Goal: Navigation & Orientation: Find specific page/section

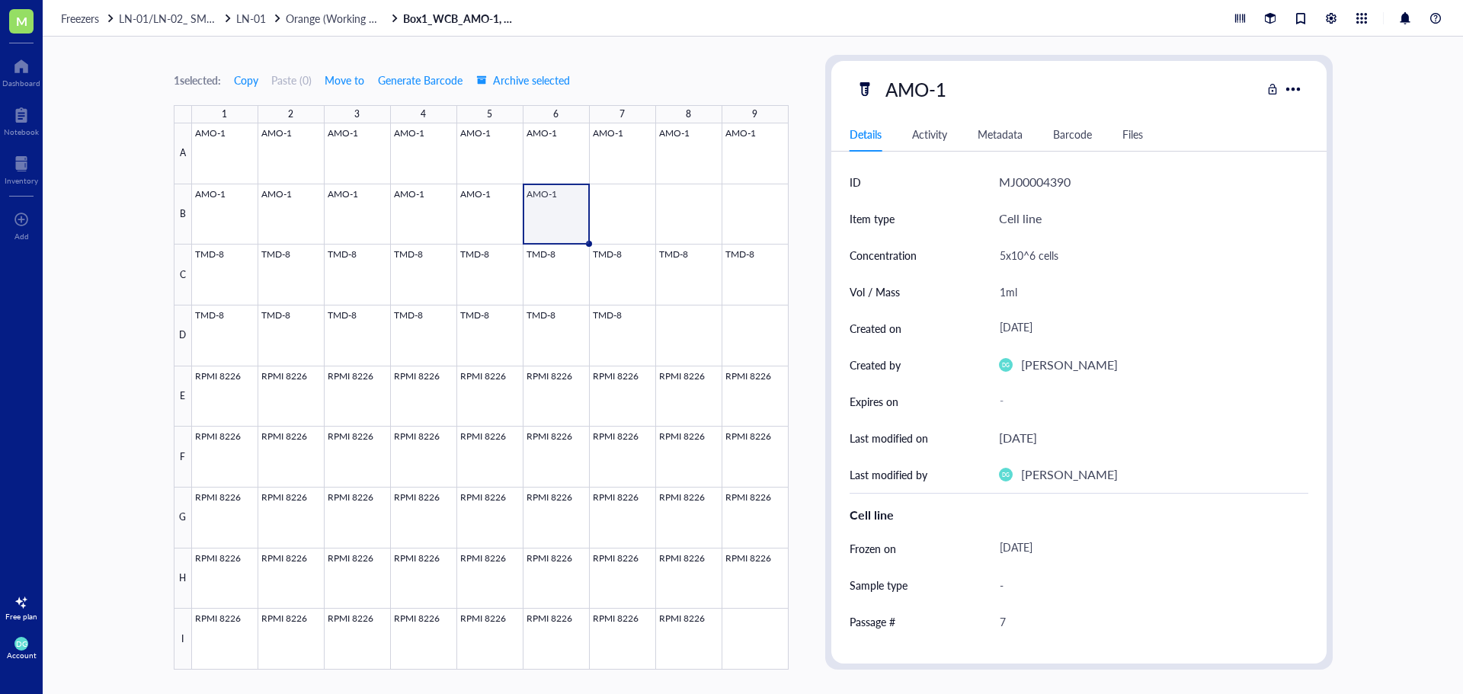
scroll to position [152, 0]
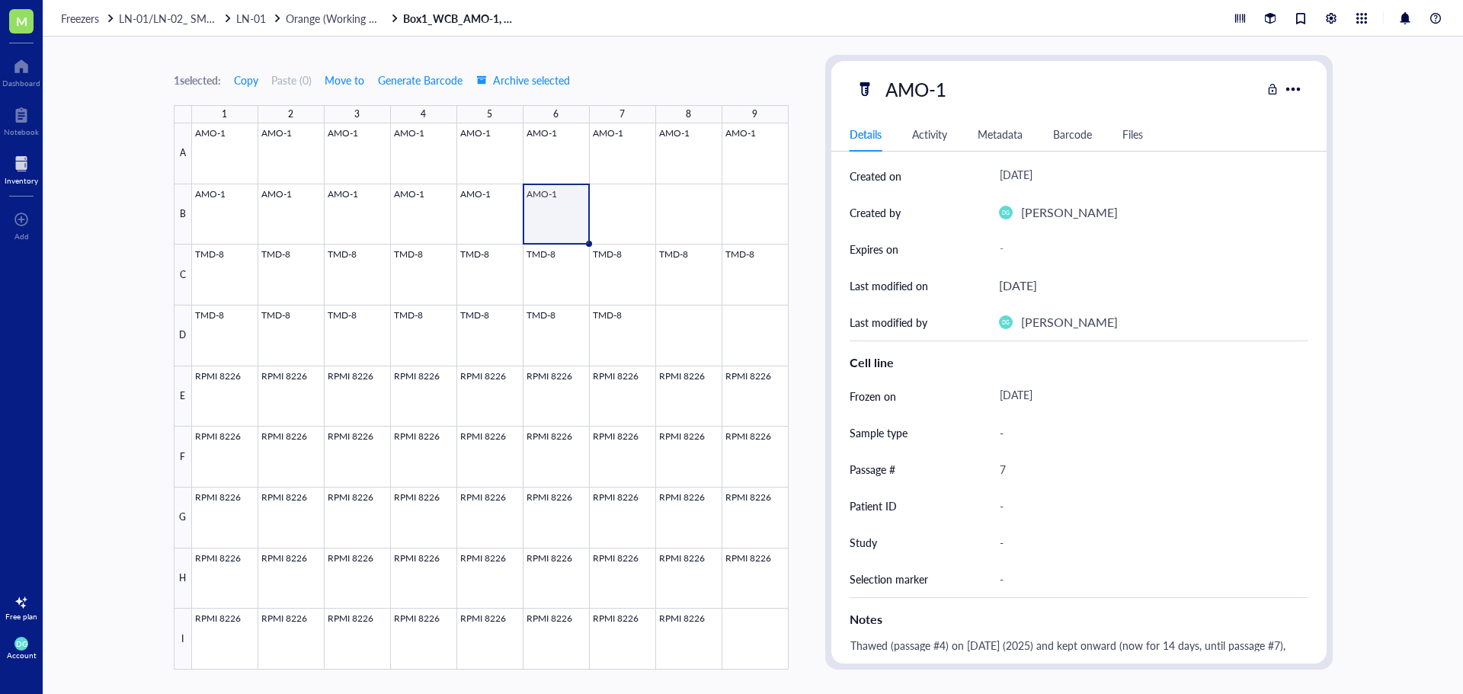
drag, startPoint x: 25, startPoint y: 166, endPoint x: 0, endPoint y: 188, distance: 33.5
click at [25, 166] on div at bounding box center [22, 164] width 34 height 24
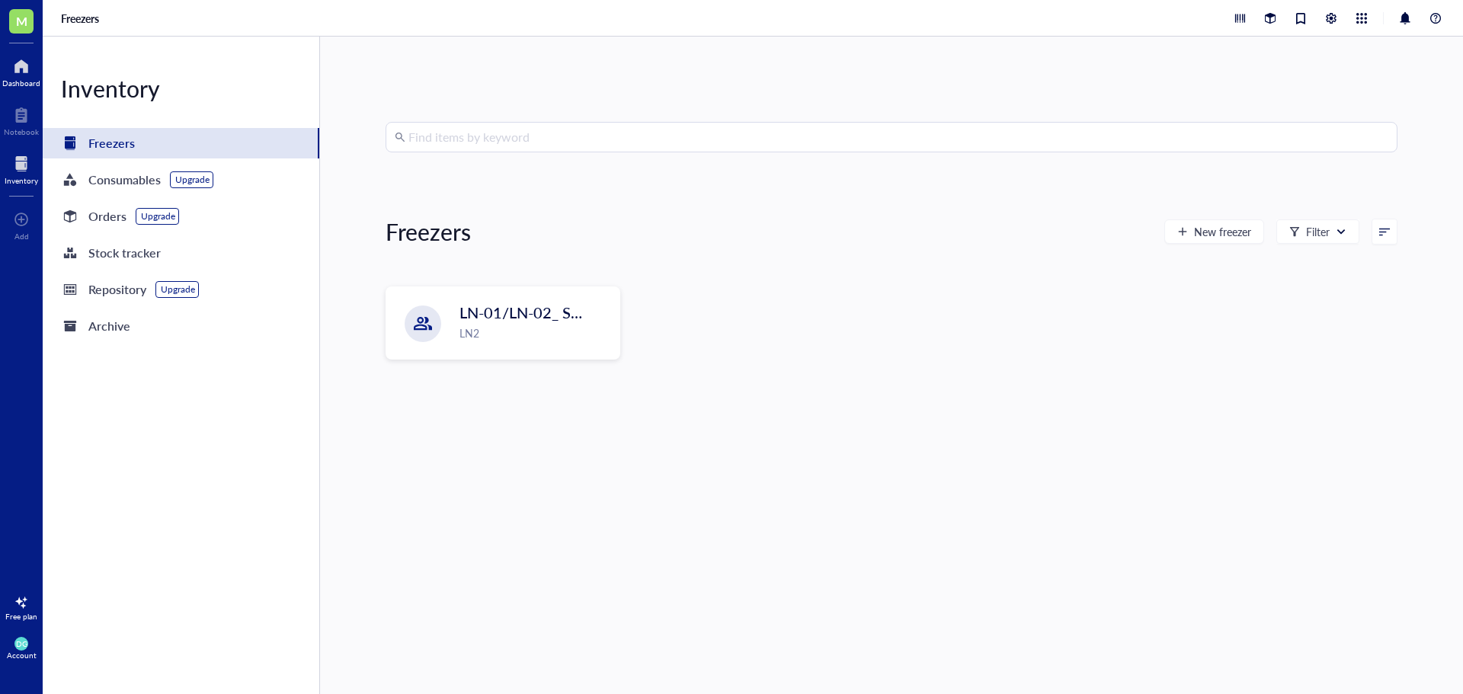
click at [13, 67] on div at bounding box center [21, 66] width 38 height 24
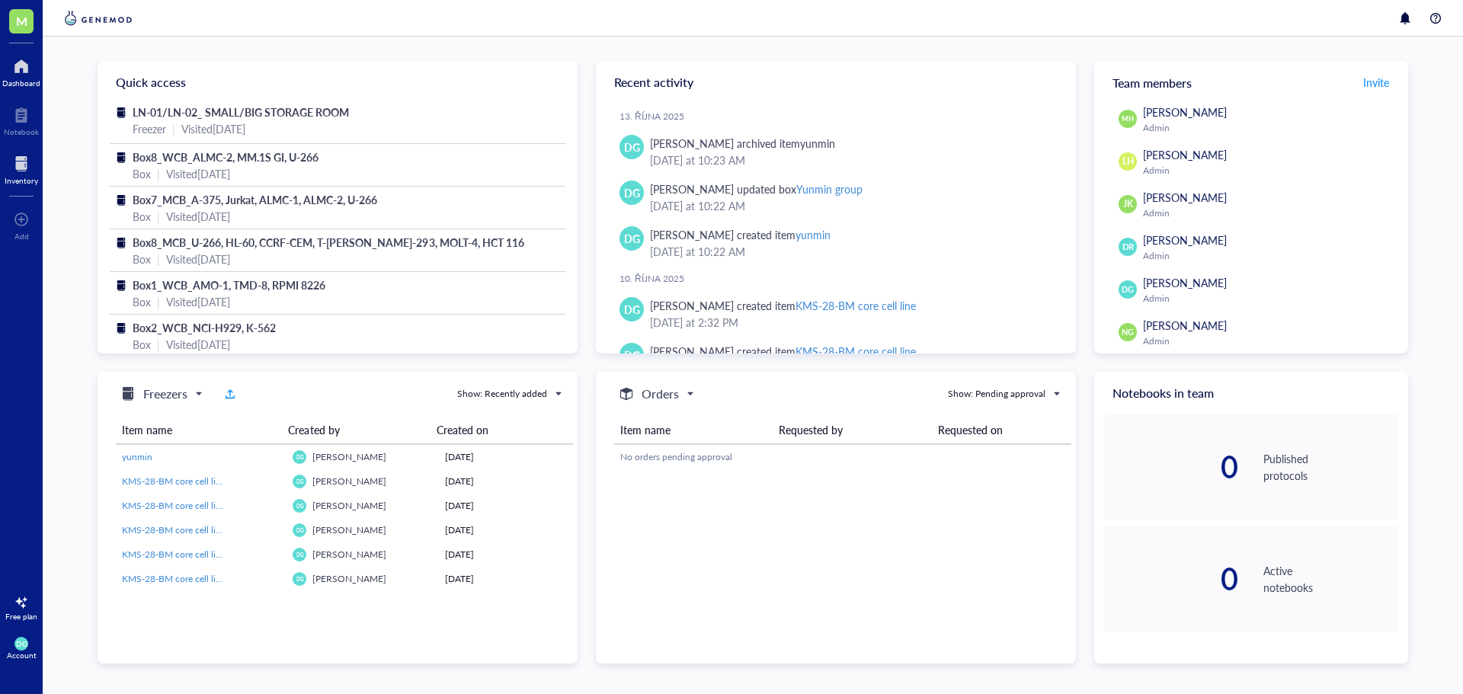
click at [14, 165] on div at bounding box center [22, 164] width 34 height 24
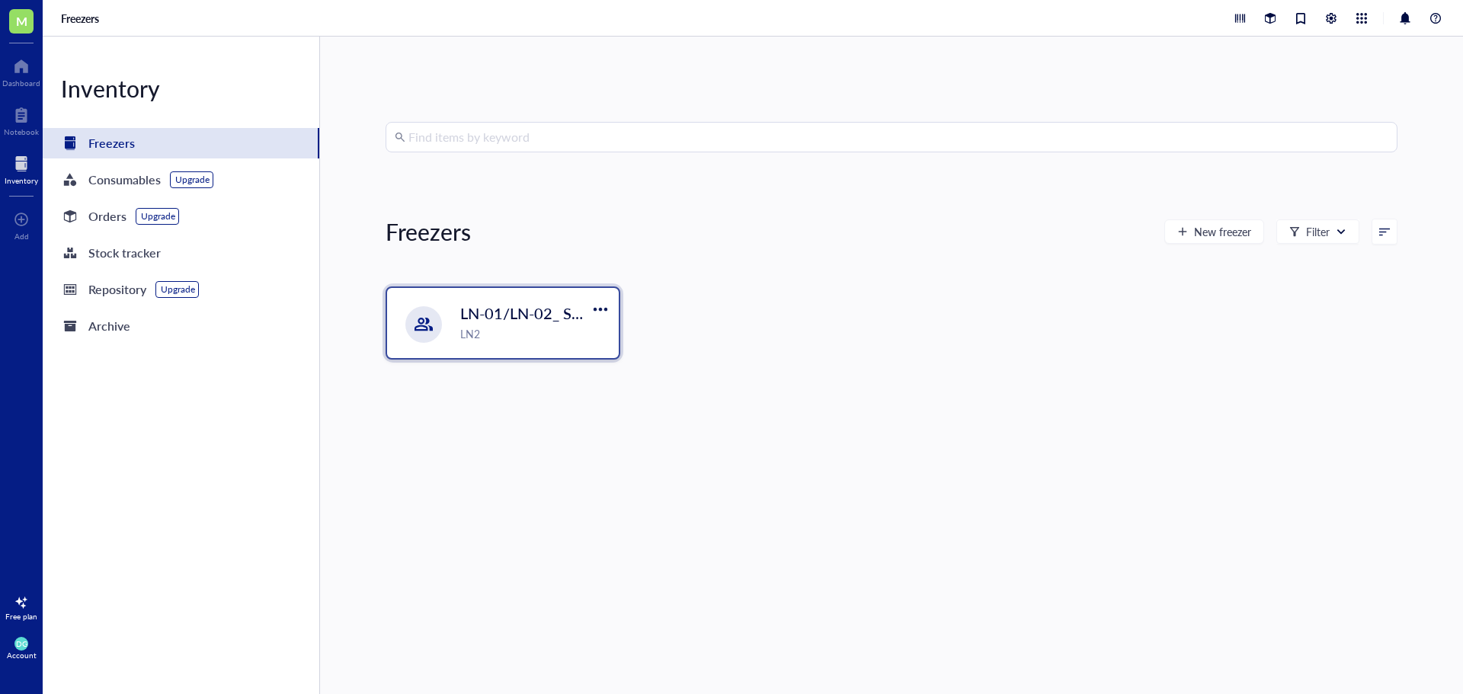
click at [497, 338] on div "LN2" at bounding box center [534, 333] width 149 height 17
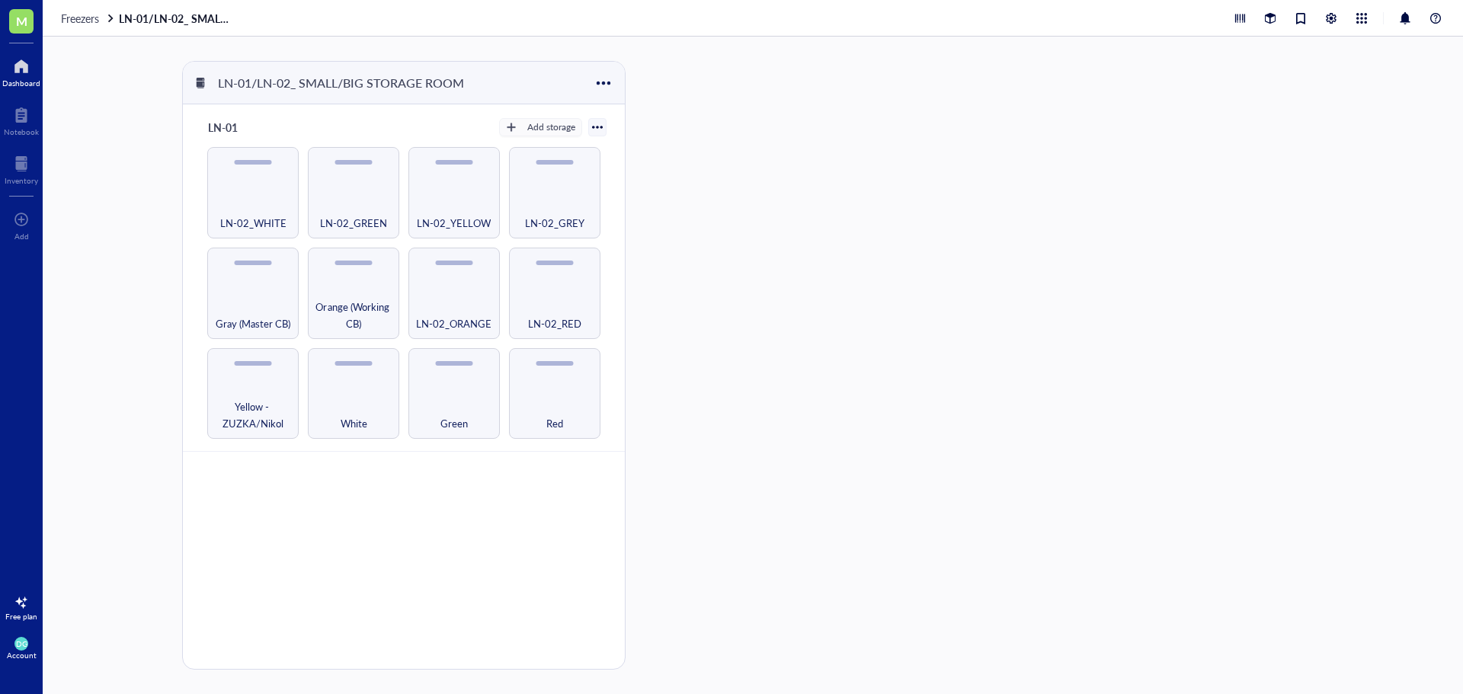
click at [21, 62] on div at bounding box center [21, 66] width 38 height 24
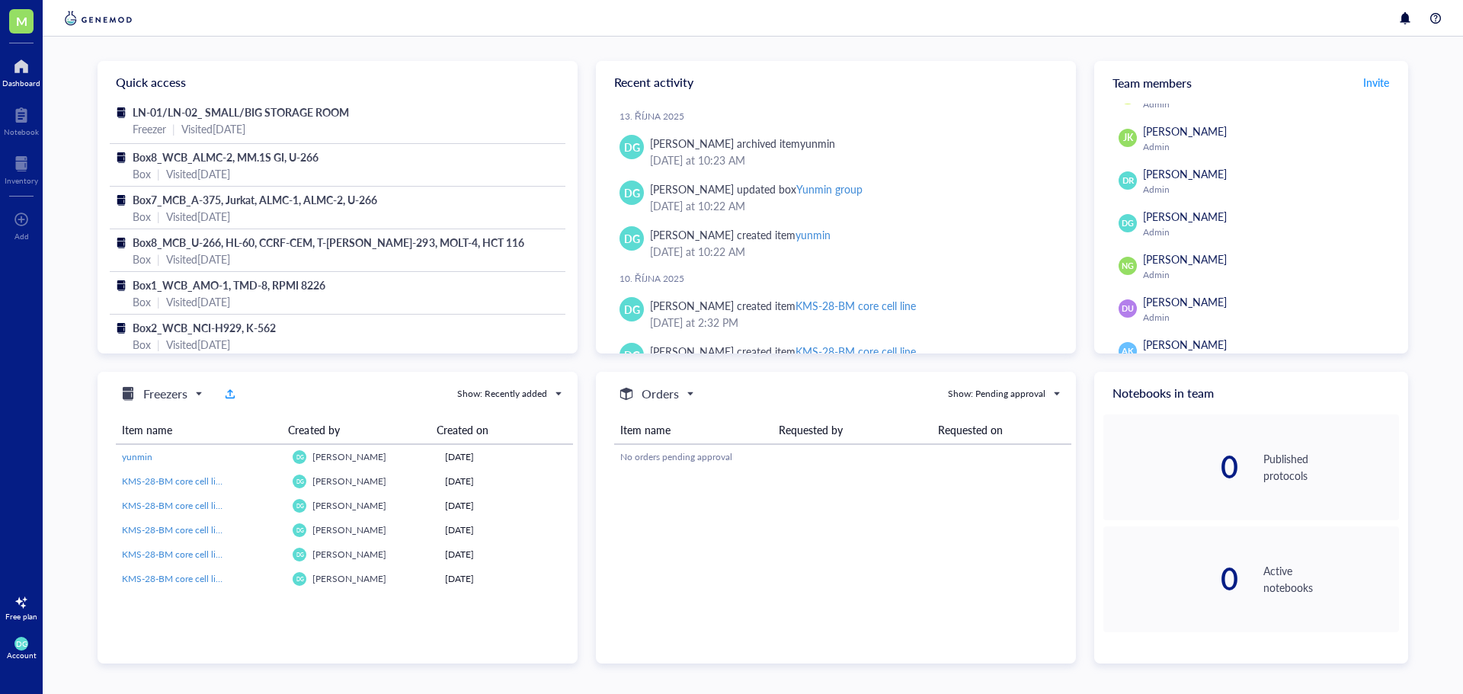
scroll to position [113, 0]
